Goal: Information Seeking & Learning: Learn about a topic

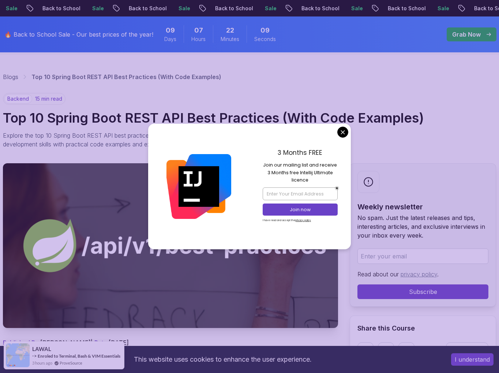
scroll to position [37, 0]
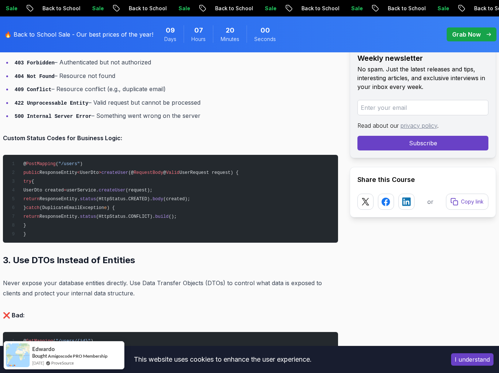
scroll to position [1610, 0]
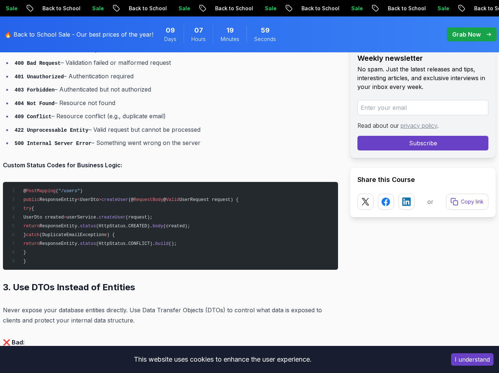
drag, startPoint x: 347, startPoint y: 131, endPoint x: 247, endPoint y: 108, distance: 102.3
click at [247, 108] on ul "200 OK – Success (GET, PUT, PATCH) 201 Created – New resource created (POST) 20…" at bounding box center [170, 83] width 335 height 131
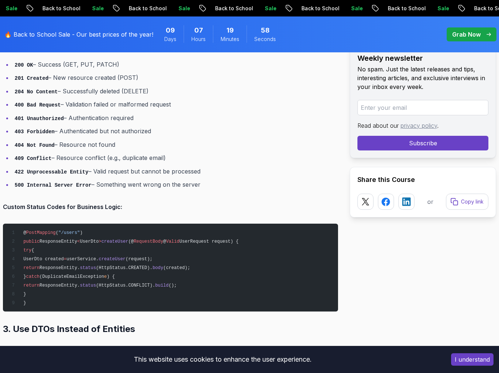
scroll to position [1537, 0]
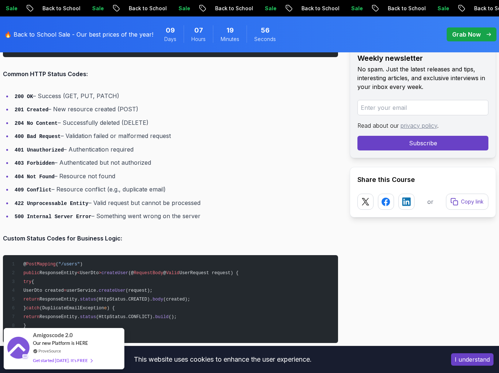
drag, startPoint x: 196, startPoint y: 211, endPoint x: -6, endPoint y: 85, distance: 237.7
copy ul "200 OK – Success (GET, PUT, PATCH) 201 Created – New resource created (POST) 20…"
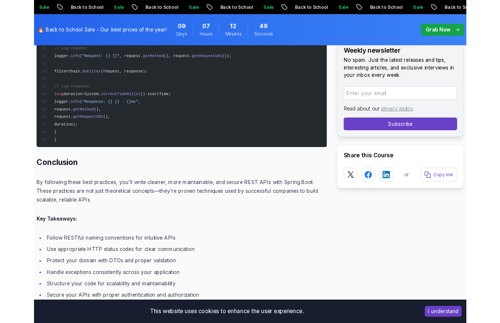
scroll to position [9366, 0]
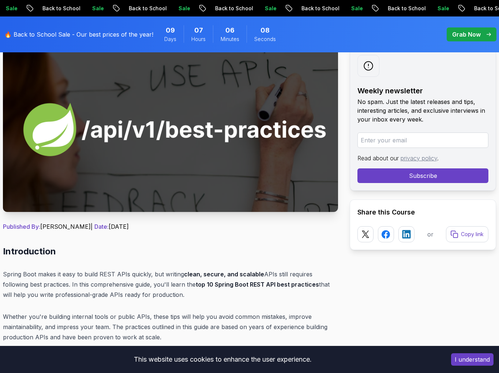
scroll to position [37, 0]
